Goal: Transaction & Acquisition: Purchase product/service

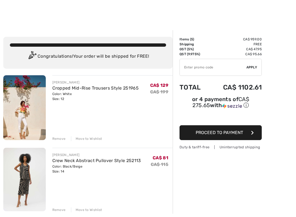
scroll to position [19, 0]
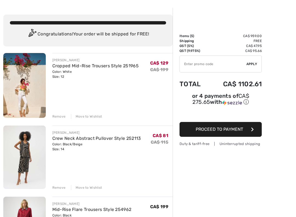
click at [57, 117] on div "Remove" at bounding box center [58, 116] width 13 height 5
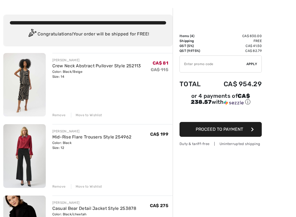
click at [57, 116] on div "Remove" at bounding box center [58, 114] width 13 height 5
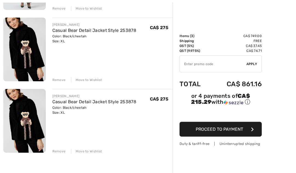
scroll to position [167, 0]
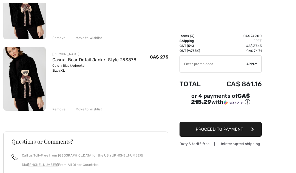
click at [57, 107] on div "Remove" at bounding box center [58, 109] width 13 height 5
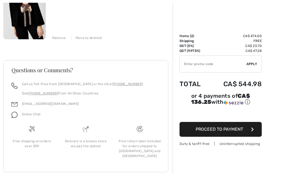
click at [57, 37] on div "Remove" at bounding box center [58, 37] width 13 height 5
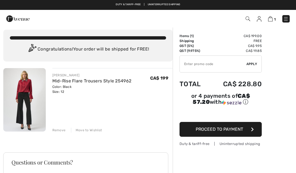
scroll to position [0, 0]
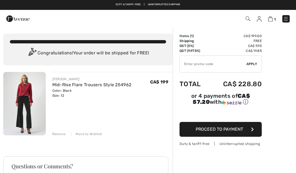
click at [61, 85] on link "Mid-Rise Flare Trousers Style 254962" at bounding box center [91, 84] width 79 height 5
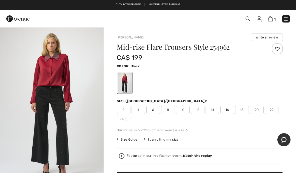
click at [213, 109] on span "14" at bounding box center [213, 110] width 14 height 8
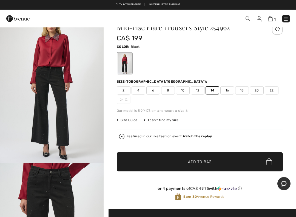
scroll to position [45, 0]
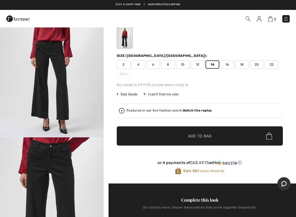
click at [196, 66] on span "12" at bounding box center [198, 64] width 14 height 8
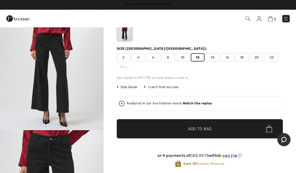
scroll to position [0, 0]
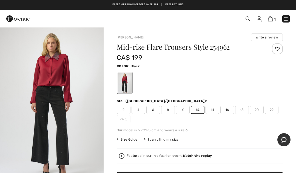
click at [249, 19] on img at bounding box center [248, 18] width 5 height 5
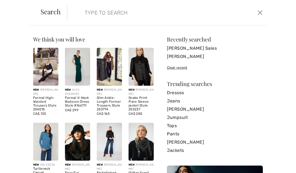
click at [190, 106] on link "[PERSON_NAME]" at bounding box center [215, 109] width 96 height 8
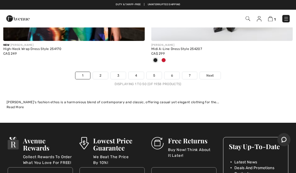
scroll to position [6323, 0]
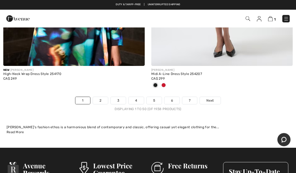
click at [211, 98] on span "Next" at bounding box center [210, 100] width 7 height 5
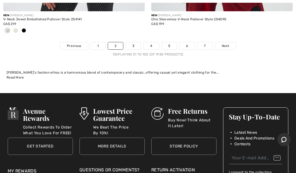
scroll to position [6344, 0]
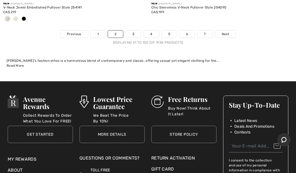
click at [226, 32] on span "Next" at bounding box center [225, 34] width 7 height 5
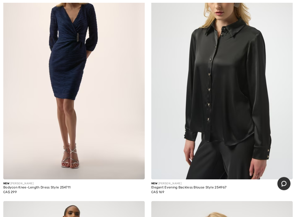
scroll to position [481, 0]
click at [250, 160] on img at bounding box center [222, 73] width 142 height 212
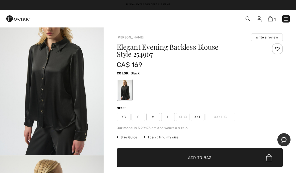
scroll to position [29, 0]
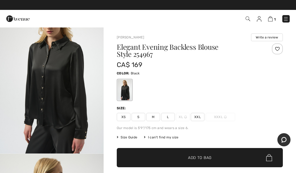
click at [163, 139] on div "I can't find my size" at bounding box center [161, 137] width 35 height 5
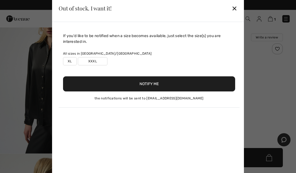
click at [71, 61] on label "XL" at bounding box center [70, 61] width 14 height 8
type input "true"
click at [152, 81] on button "Notify Me" at bounding box center [149, 83] width 172 height 15
click at [153, 83] on button "Notify Me" at bounding box center [149, 83] width 172 height 15
click at [234, 10] on div "✕" at bounding box center [235, 8] width 6 height 12
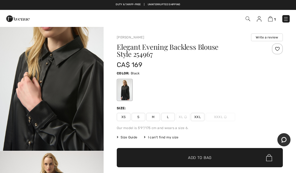
scroll to position [520, 0]
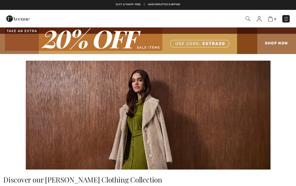
scroll to position [509, 0]
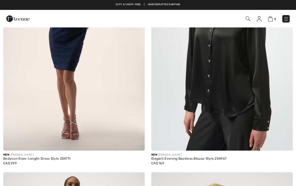
checkbox input "true"
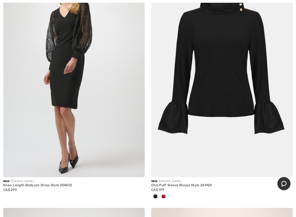
scroll to position [1718, 0]
click at [166, 186] on span at bounding box center [164, 196] width 4 height 4
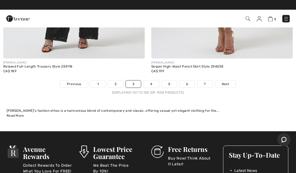
scroll to position [6301, 0]
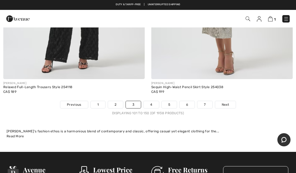
click at [230, 101] on link "Next" at bounding box center [225, 104] width 21 height 7
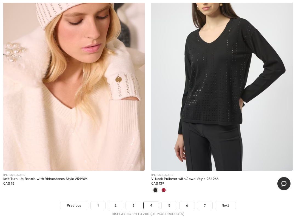
scroll to position [6200, 0]
click at [232, 186] on link "Next" at bounding box center [225, 205] width 21 height 7
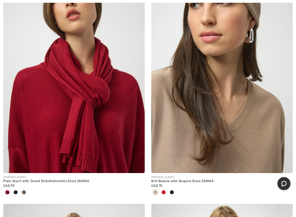
scroll to position [244, 0]
click at [16, 192] on span at bounding box center [15, 192] width 4 height 4
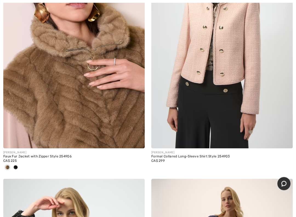
scroll to position [2242, 0]
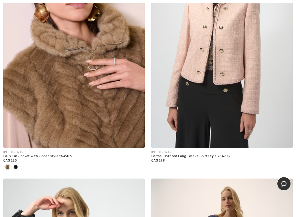
click at [15, 165] on span at bounding box center [15, 167] width 4 height 4
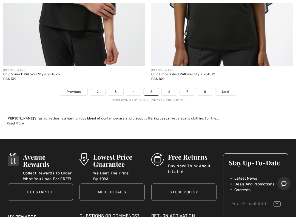
scroll to position [6311, 0]
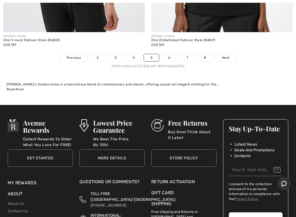
click at [229, 55] on span "Next" at bounding box center [225, 57] width 7 height 5
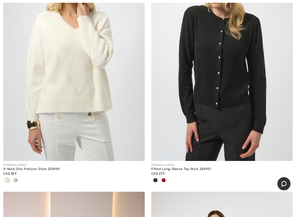
scroll to position [1221, 0]
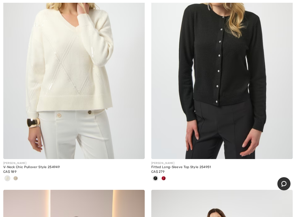
click at [18, 178] on div at bounding box center [16, 178] width 8 height 9
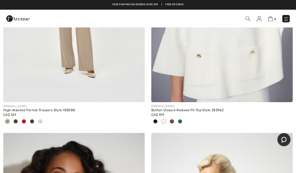
scroll to position [4792, 0]
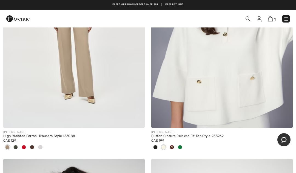
click at [174, 143] on div at bounding box center [172, 147] width 8 height 9
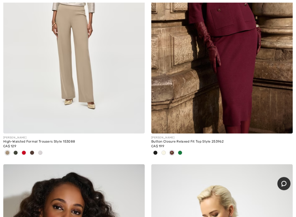
scroll to position [4787, 0]
click at [184, 150] on div at bounding box center [180, 152] width 8 height 9
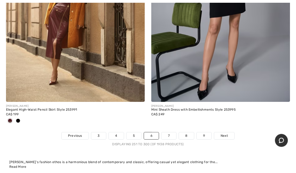
scroll to position [6313, 0]
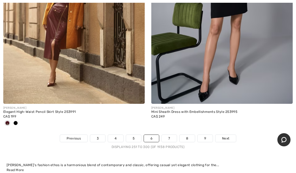
click at [229, 136] on span "Next" at bounding box center [225, 138] width 7 height 5
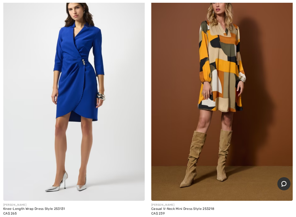
scroll to position [464, 0]
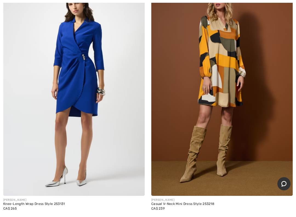
click at [278, 151] on img at bounding box center [222, 89] width 142 height 212
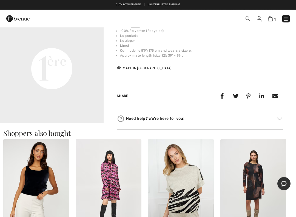
scroll to position [224, 0]
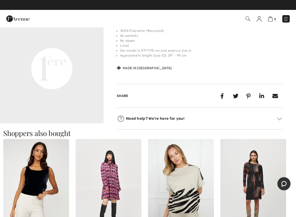
click at [38, 43] on video "Your browser does not support the video tag." at bounding box center [52, 17] width 104 height 52
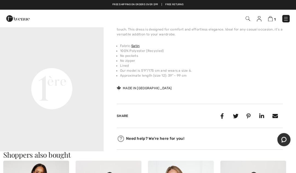
scroll to position [183, 0]
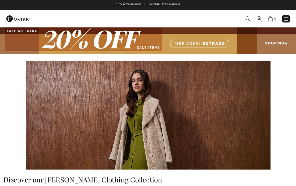
checkbox input "true"
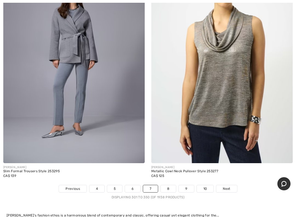
scroll to position [6167, 0]
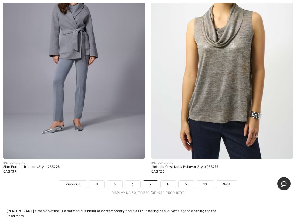
click at [228, 182] on span "Next" at bounding box center [226, 184] width 7 height 5
click at [171, 181] on link "8" at bounding box center [168, 184] width 15 height 7
